Goal: Find specific page/section: Find specific page/section

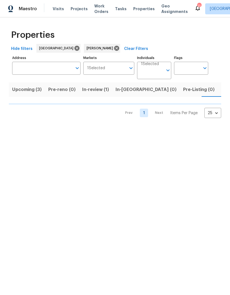
scroll to position [0, 8]
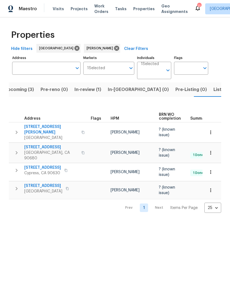
click at [48, 183] on span "1224 Evergreen Ave" at bounding box center [43, 186] width 38 height 6
click at [213, 88] on span "Listed (5)" at bounding box center [223, 90] width 21 height 8
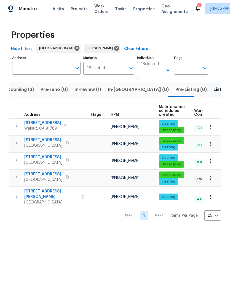
click at [53, 125] on span "19710 Quail Ridge Cir" at bounding box center [42, 123] width 37 height 6
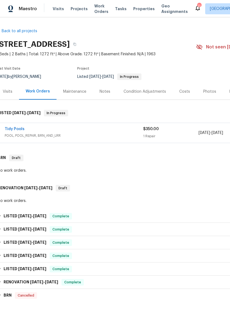
scroll to position [0, 4]
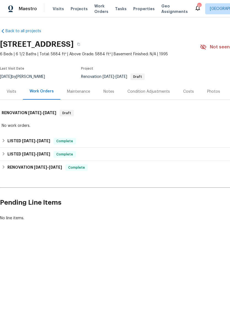
click at [214, 90] on div "Photos" at bounding box center [213, 92] width 13 height 6
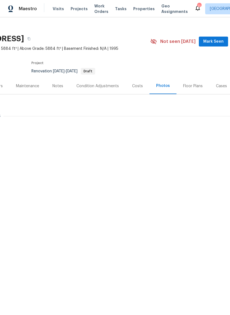
scroll to position [4, 50]
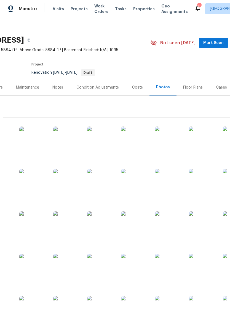
click at [191, 86] on div "Floor Plans" at bounding box center [193, 88] width 20 height 6
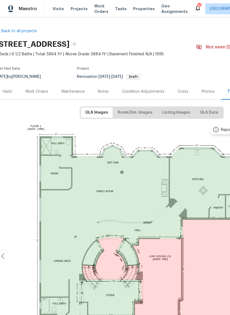
scroll to position [0, 4]
click at [142, 108] on button "Room Dim. Images" at bounding box center [135, 113] width 44 height 10
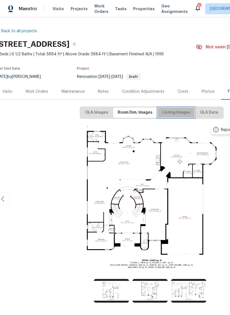
click at [179, 114] on span "Listing Images" at bounding box center [176, 112] width 28 height 7
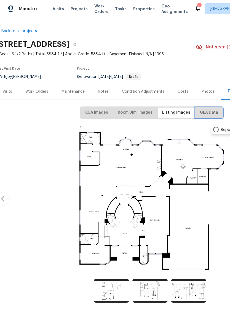
click at [210, 110] on span "GLA Data" at bounding box center [209, 112] width 18 height 7
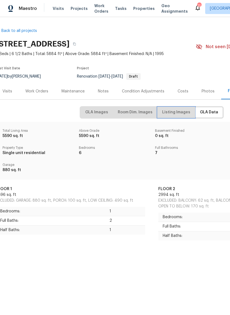
click at [176, 109] on span "Listing Images" at bounding box center [176, 112] width 28 height 7
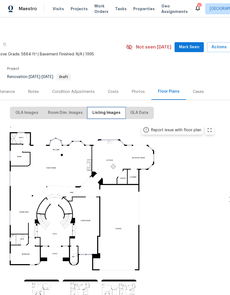
scroll to position [0, 74]
click at [136, 89] on div "Photos" at bounding box center [138, 92] width 13 height 6
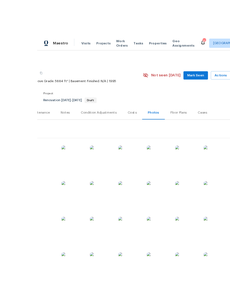
scroll to position [19, 0]
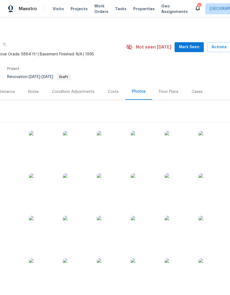
click at [12, 131] on img at bounding box center [9, 145] width 28 height 28
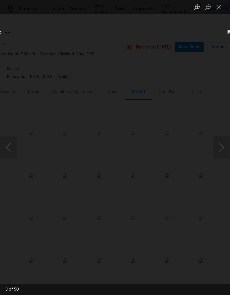
click at [223, 147] on button "Next image" at bounding box center [221, 147] width 17 height 22
click at [223, 148] on button "Next image" at bounding box center [221, 147] width 17 height 22
click at [222, 148] on button "Next image" at bounding box center [221, 147] width 17 height 22
click at [221, 148] on button "Next image" at bounding box center [221, 147] width 17 height 22
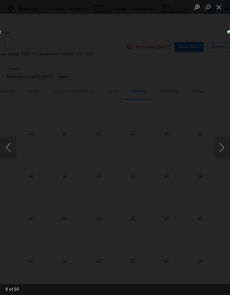
click at [222, 147] on button "Next image" at bounding box center [221, 147] width 17 height 22
click at [222, 145] on button "Next image" at bounding box center [221, 147] width 17 height 22
click at [10, 148] on button "Previous image" at bounding box center [8, 147] width 17 height 22
click at [221, 145] on button "Next image" at bounding box center [221, 147] width 17 height 22
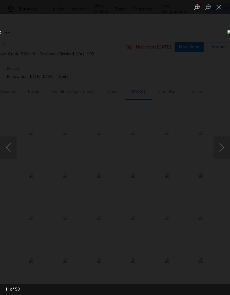
click at [223, 144] on button "Next image" at bounding box center [221, 147] width 17 height 22
click at [223, 145] on button "Next image" at bounding box center [221, 147] width 17 height 22
click at [222, 145] on button "Next image" at bounding box center [221, 147] width 17 height 22
click at [221, 146] on button "Next image" at bounding box center [221, 147] width 17 height 22
click at [222, 145] on button "Next image" at bounding box center [221, 147] width 17 height 22
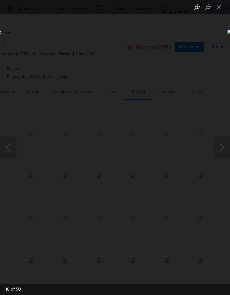
click at [221, 147] on button "Next image" at bounding box center [221, 147] width 17 height 22
click at [220, 150] on button "Next image" at bounding box center [221, 147] width 17 height 22
click at [220, 147] on button "Next image" at bounding box center [221, 147] width 17 height 22
click at [222, 147] on button "Next image" at bounding box center [221, 147] width 17 height 22
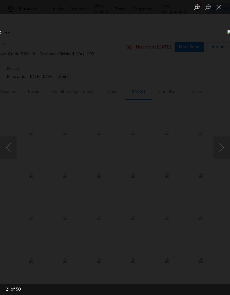
click at [222, 147] on button "Next image" at bounding box center [221, 147] width 17 height 22
click at [223, 148] on button "Next image" at bounding box center [221, 147] width 17 height 22
click at [221, 150] on button "Next image" at bounding box center [221, 147] width 17 height 22
click at [220, 149] on button "Next image" at bounding box center [221, 147] width 17 height 22
click at [217, 147] on button "Next image" at bounding box center [221, 147] width 17 height 22
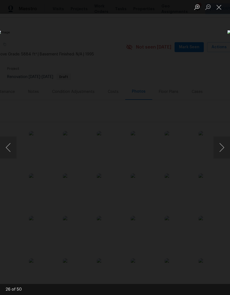
click at [224, 147] on button "Next image" at bounding box center [221, 147] width 17 height 22
click at [11, 149] on button "Previous image" at bounding box center [8, 147] width 17 height 22
click at [223, 150] on button "Next image" at bounding box center [221, 147] width 17 height 22
click at [223, 149] on button "Next image" at bounding box center [221, 147] width 17 height 22
click at [224, 149] on button "Next image" at bounding box center [221, 147] width 17 height 22
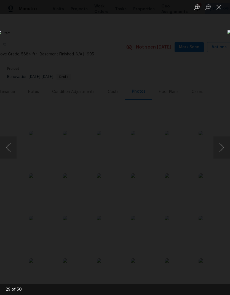
click at [225, 149] on button "Next image" at bounding box center [221, 147] width 17 height 22
click at [225, 147] on button "Next image" at bounding box center [221, 147] width 17 height 22
click at [223, 147] on button "Next image" at bounding box center [221, 147] width 17 height 22
click at [223, 148] on button "Next image" at bounding box center [221, 147] width 17 height 22
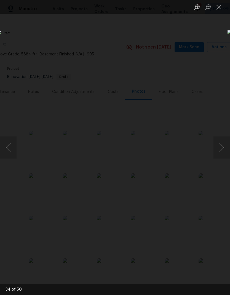
click at [225, 147] on button "Next image" at bounding box center [221, 147] width 17 height 22
click at [223, 147] on button "Next image" at bounding box center [221, 147] width 17 height 22
click at [222, 148] on button "Next image" at bounding box center [221, 147] width 17 height 22
click at [223, 147] on button "Next image" at bounding box center [221, 147] width 17 height 22
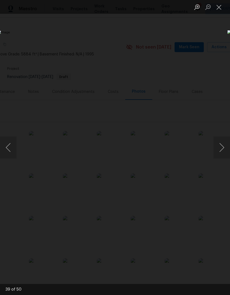
click at [223, 148] on button "Next image" at bounding box center [221, 147] width 17 height 22
click at [223, 147] on button "Next image" at bounding box center [221, 147] width 17 height 22
click at [223, 145] on button "Next image" at bounding box center [221, 147] width 17 height 22
click at [7, 148] on button "Previous image" at bounding box center [8, 147] width 17 height 22
click at [220, 147] on button "Next image" at bounding box center [221, 147] width 17 height 22
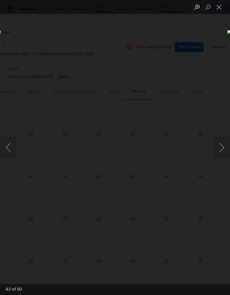
click at [222, 149] on button "Next image" at bounding box center [221, 147] width 17 height 22
click at [221, 150] on button "Next image" at bounding box center [221, 147] width 17 height 22
click at [223, 146] on button "Next image" at bounding box center [221, 147] width 17 height 22
click at [222, 148] on button "Next image" at bounding box center [221, 147] width 17 height 22
click at [222, 147] on button "Next image" at bounding box center [221, 147] width 17 height 22
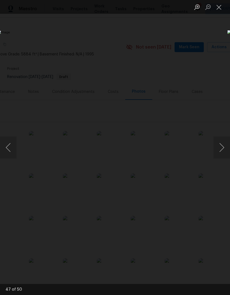
click at [220, 147] on button "Next image" at bounding box center [221, 147] width 17 height 22
click at [221, 147] on button "Next image" at bounding box center [221, 147] width 17 height 22
click at [222, 145] on button "Next image" at bounding box center [221, 147] width 17 height 22
click at [221, 146] on button "Next image" at bounding box center [221, 147] width 17 height 22
click at [9, 152] on button "Previous image" at bounding box center [8, 147] width 17 height 22
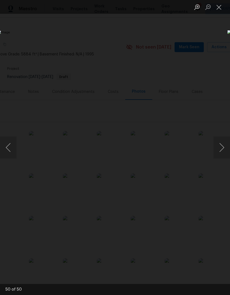
click at [223, 150] on button "Next image" at bounding box center [221, 147] width 17 height 22
click at [222, 150] on button "Next image" at bounding box center [221, 147] width 17 height 22
click at [223, 149] on button "Next image" at bounding box center [221, 147] width 17 height 22
click at [222, 149] on button "Next image" at bounding box center [221, 147] width 17 height 22
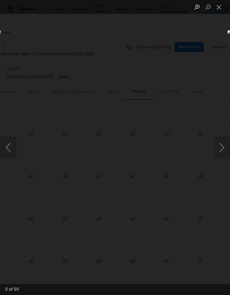
click at [221, 150] on button "Next image" at bounding box center [221, 147] width 17 height 22
click at [221, 151] on button "Next image" at bounding box center [221, 147] width 17 height 22
click at [221, 150] on button "Next image" at bounding box center [221, 147] width 17 height 22
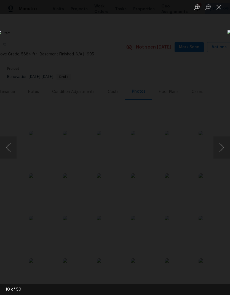
click at [221, 151] on button "Next image" at bounding box center [221, 147] width 17 height 22
click at [221, 150] on button "Next image" at bounding box center [221, 147] width 17 height 22
click at [220, 149] on button "Next image" at bounding box center [221, 147] width 17 height 22
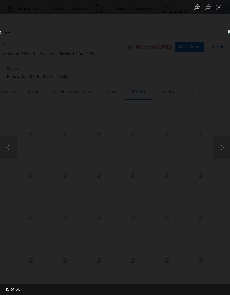
click at [219, 8] on button "Close lightbox" at bounding box center [218, 7] width 11 height 10
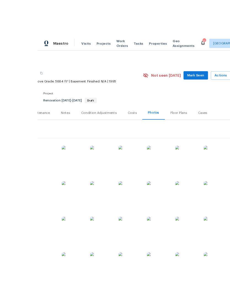
scroll to position [18, 0]
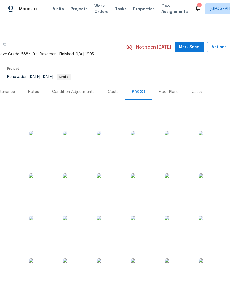
click at [10, 83] on div "Maintenance" at bounding box center [3, 91] width 36 height 16
